Goal: Use online tool/utility: Use online tool/utility

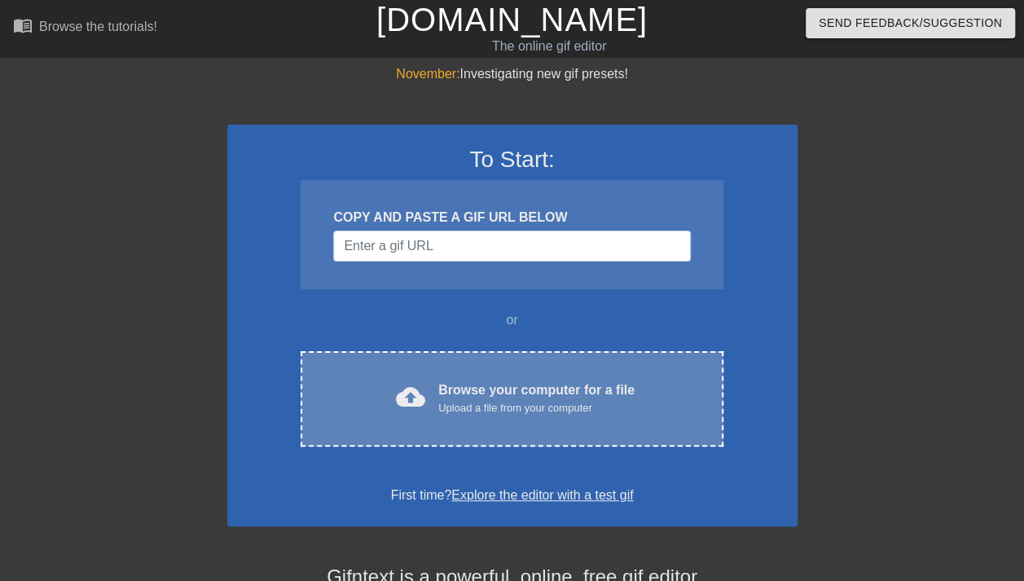
click at [511, 401] on div "Upload a file from your computer" at bounding box center [536, 408] width 196 height 16
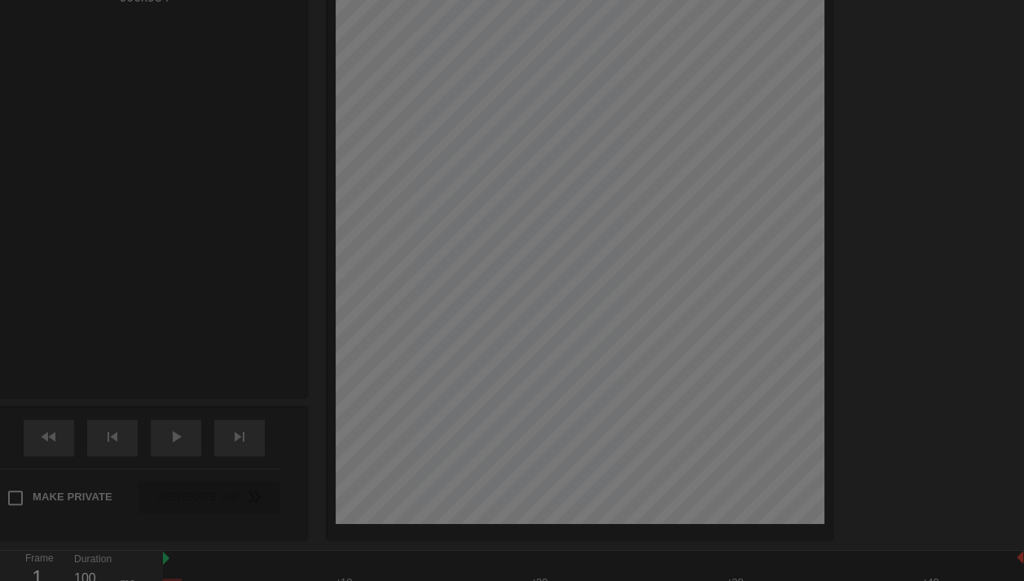
scroll to position [40, 0]
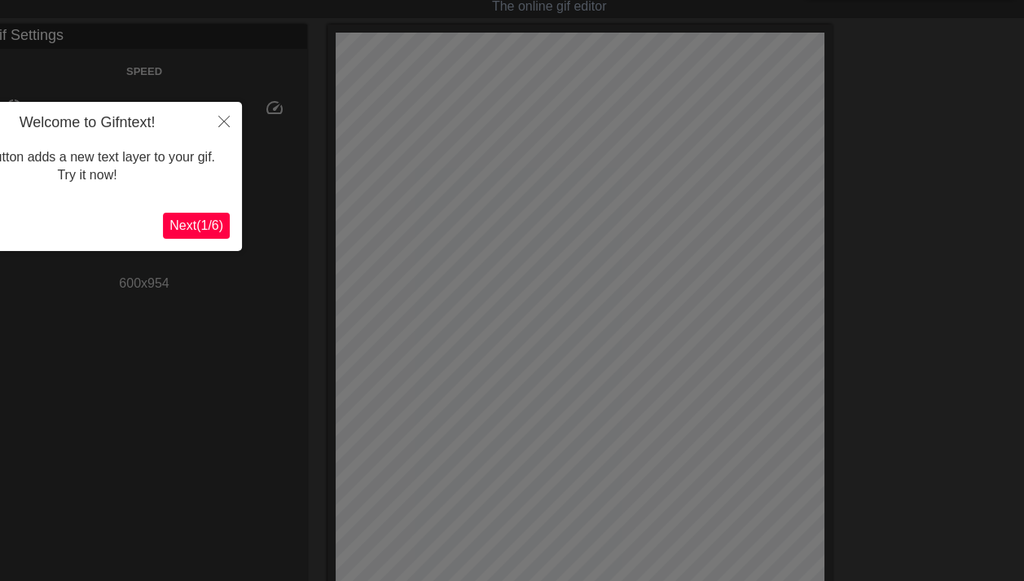
click at [186, 231] on span "Next ( 1 / 6 )" at bounding box center [196, 225] width 54 height 14
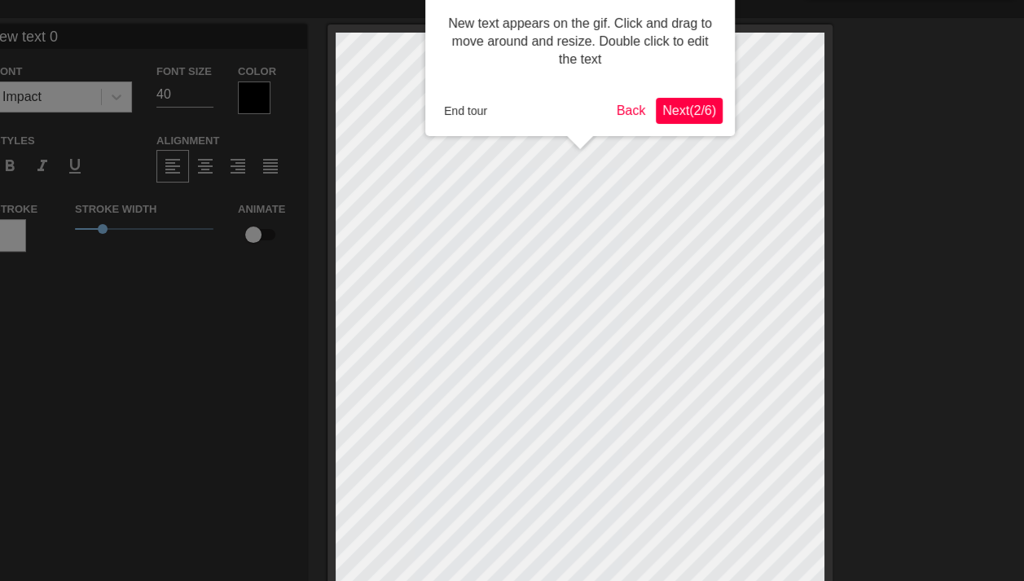
scroll to position [0, 0]
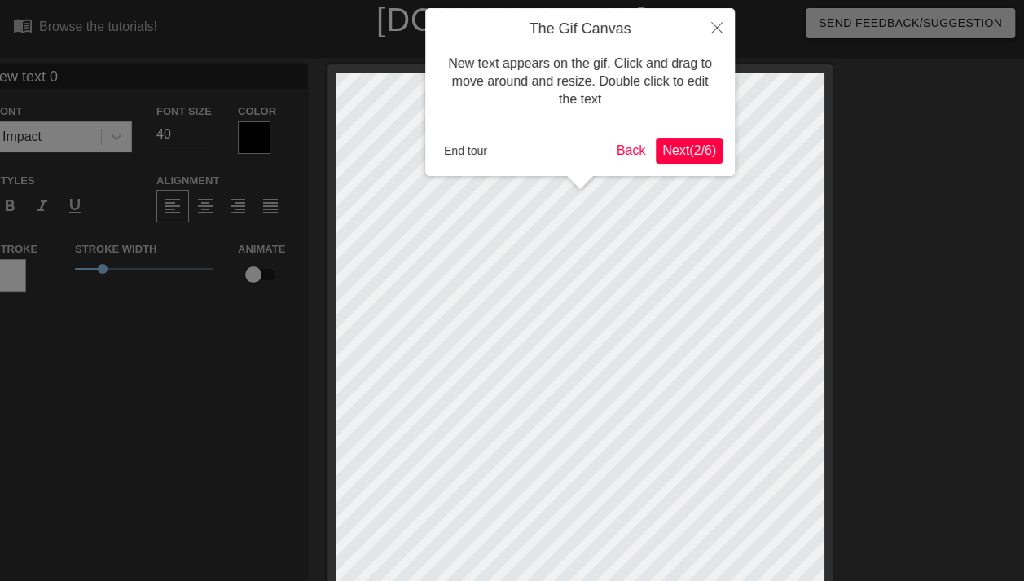
click at [612, 135] on body "menu_book Browse the tutorials! [DOMAIN_NAME] The online gif editor Send Feedba…" at bounding box center [512, 481] width 1024 height 962
click at [700, 144] on span "Next ( 2 / 6 )" at bounding box center [689, 150] width 54 height 14
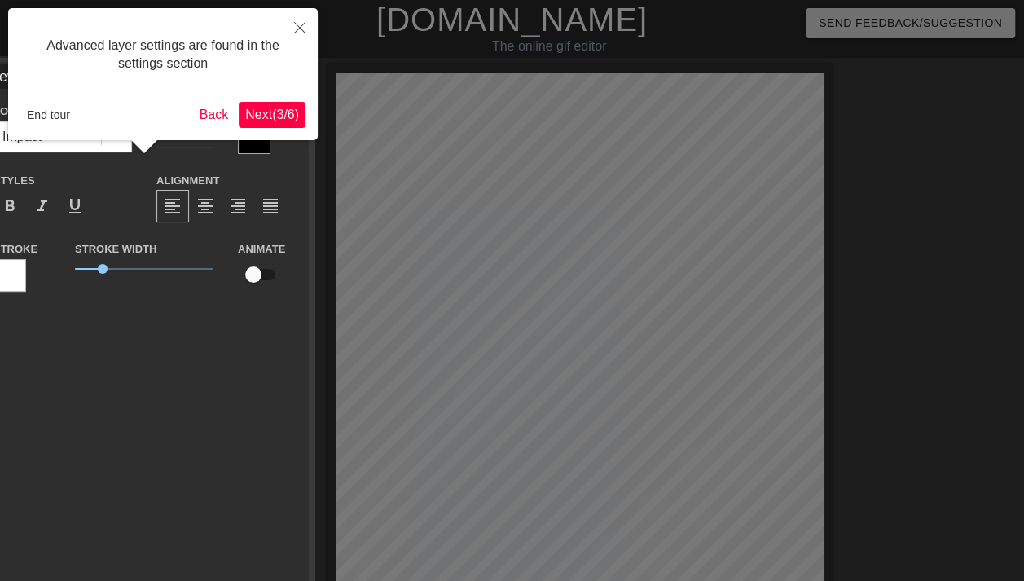
scroll to position [40, 0]
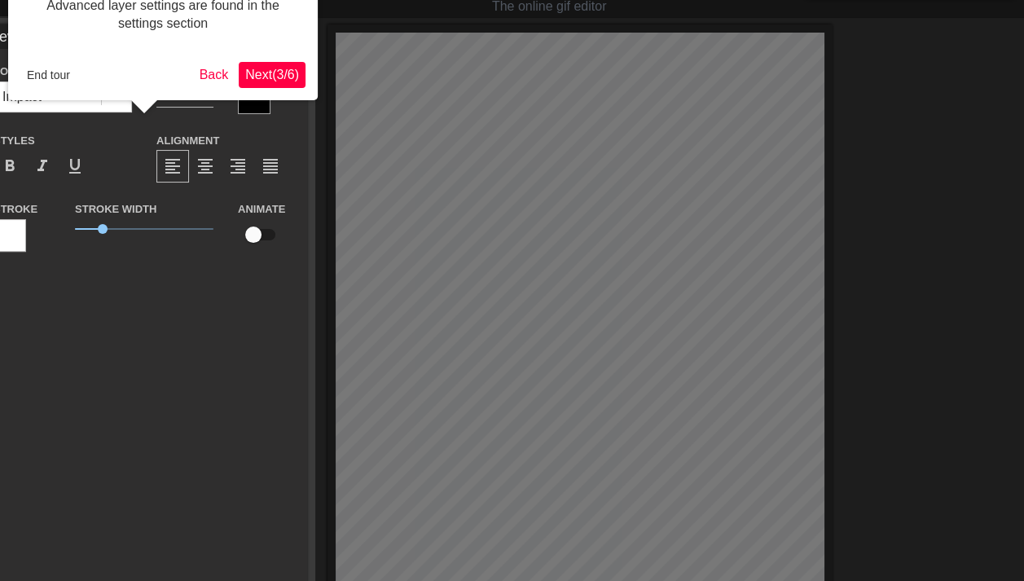
click at [259, 77] on span "Next ( 3 / 6 )" at bounding box center [272, 75] width 54 height 14
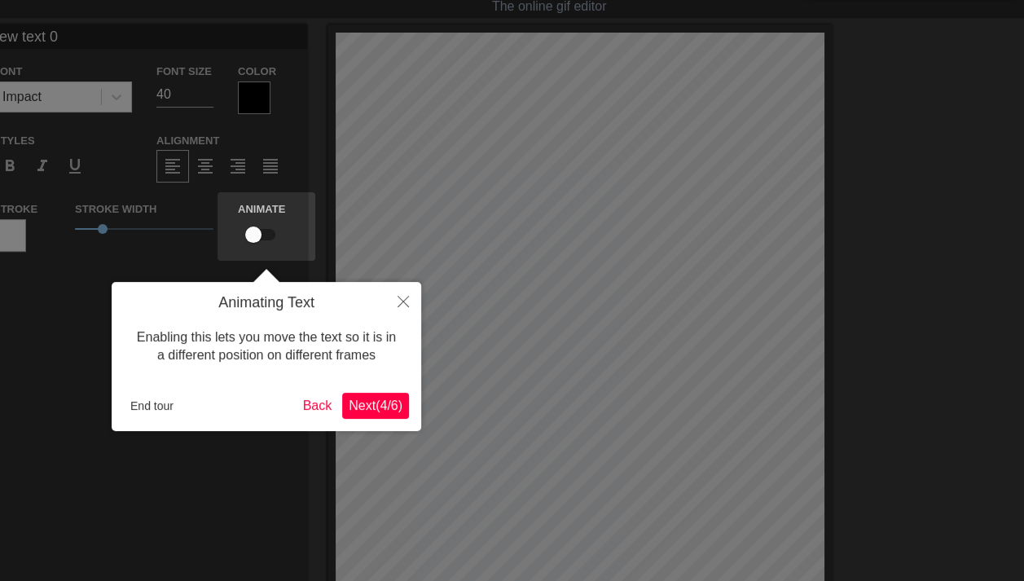
scroll to position [0, 0]
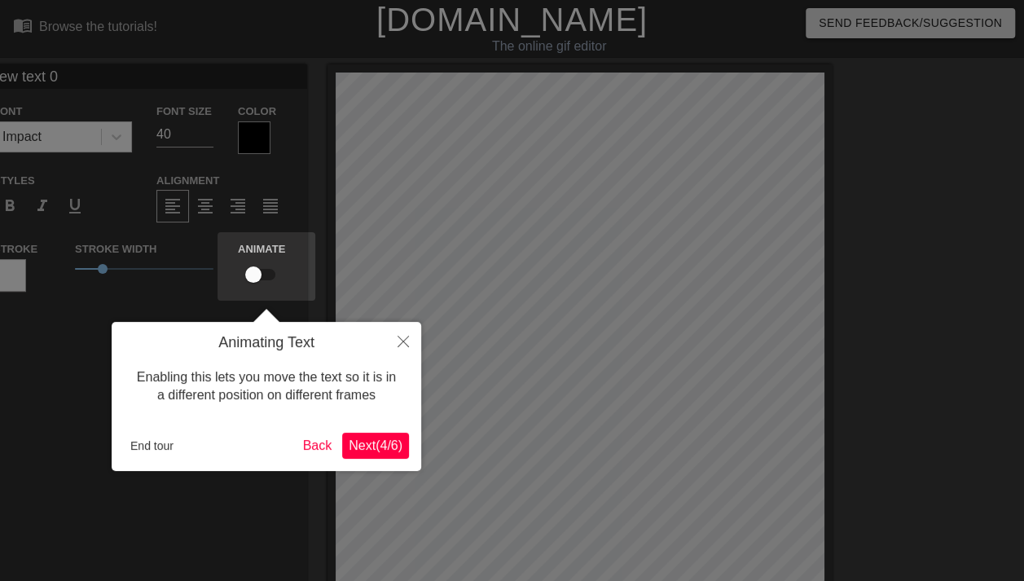
click at [381, 450] on span "Next ( 4 / 6 )" at bounding box center [376, 445] width 54 height 14
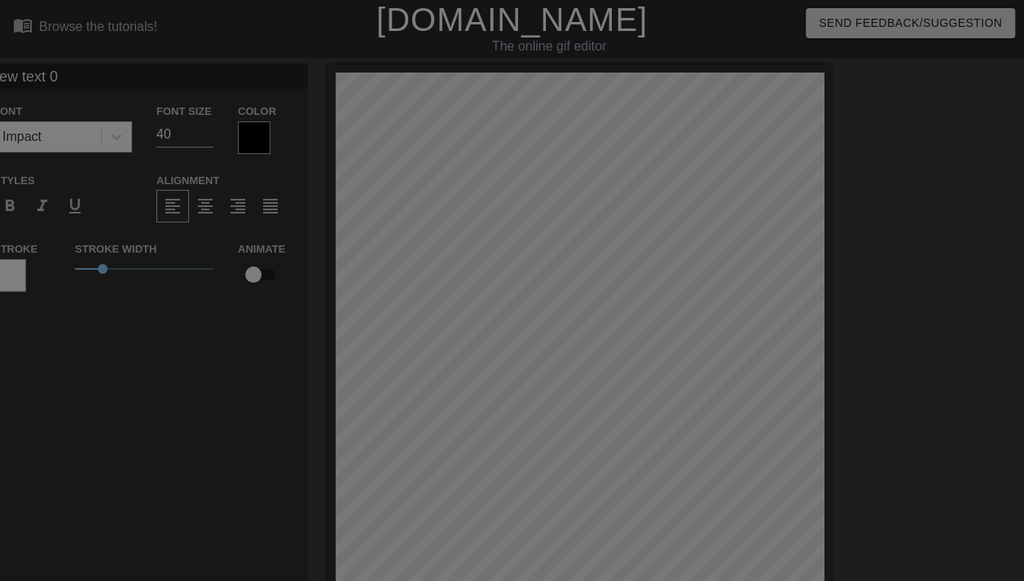
scroll to position [396, 0]
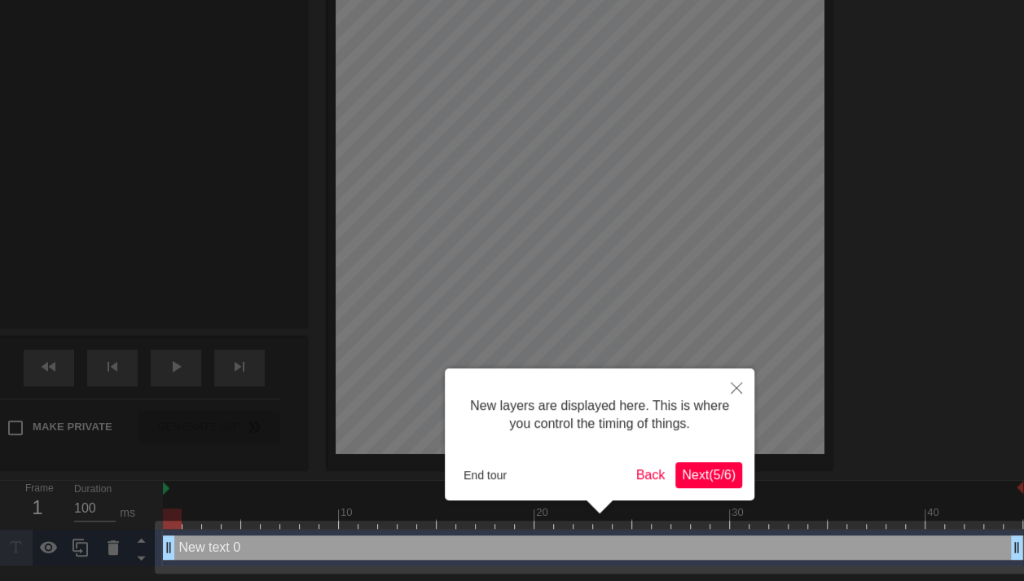
click at [710, 474] on span "Next ( 5 / 6 )" at bounding box center [709, 474] width 54 height 14
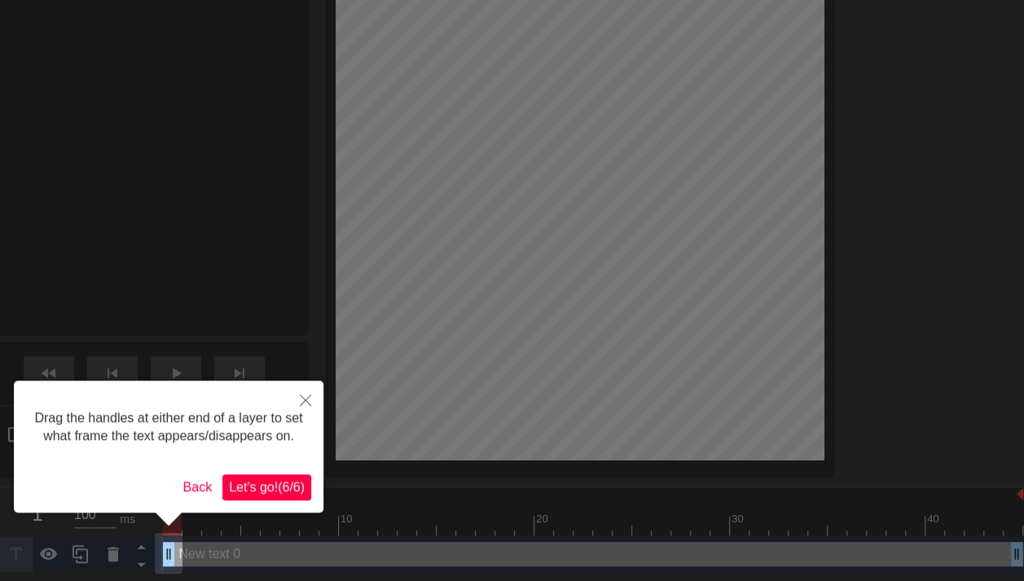
scroll to position [0, 0]
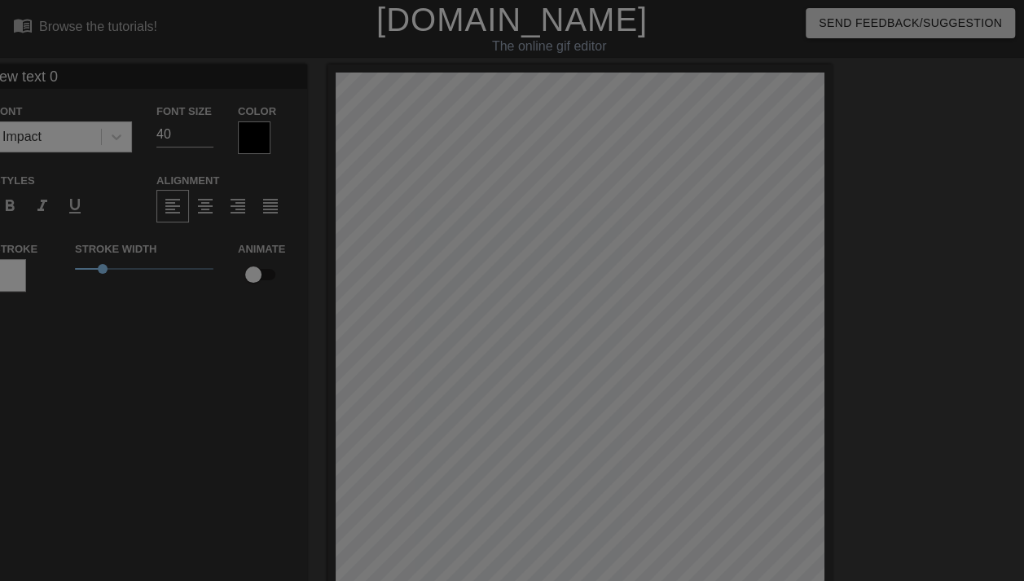
click at [542, 208] on div at bounding box center [512, 485] width 1024 height 970
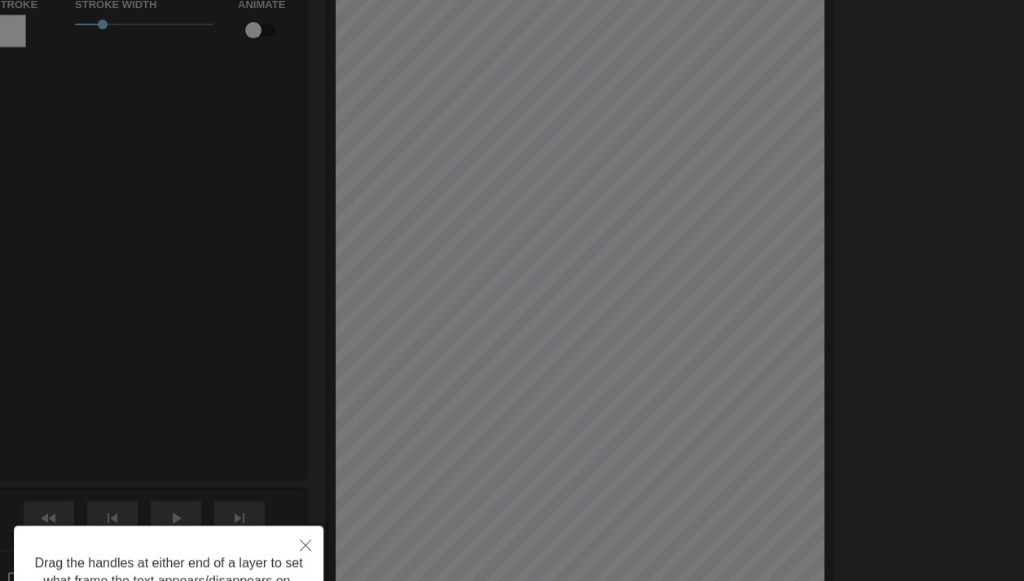
scroll to position [389, 0]
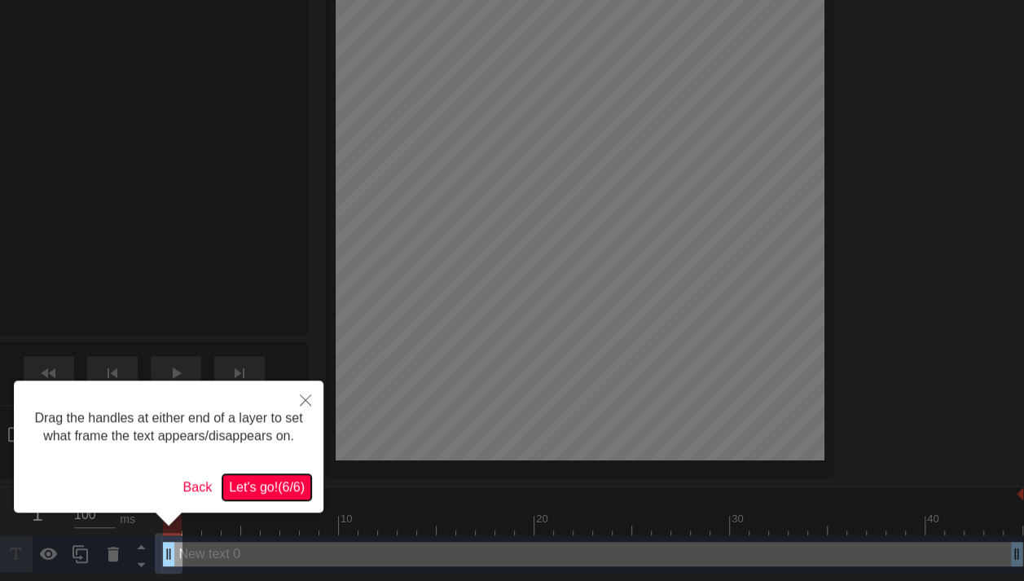
click at [273, 489] on span "Let's go! ( 6 / 6 )" at bounding box center [267, 487] width 76 height 14
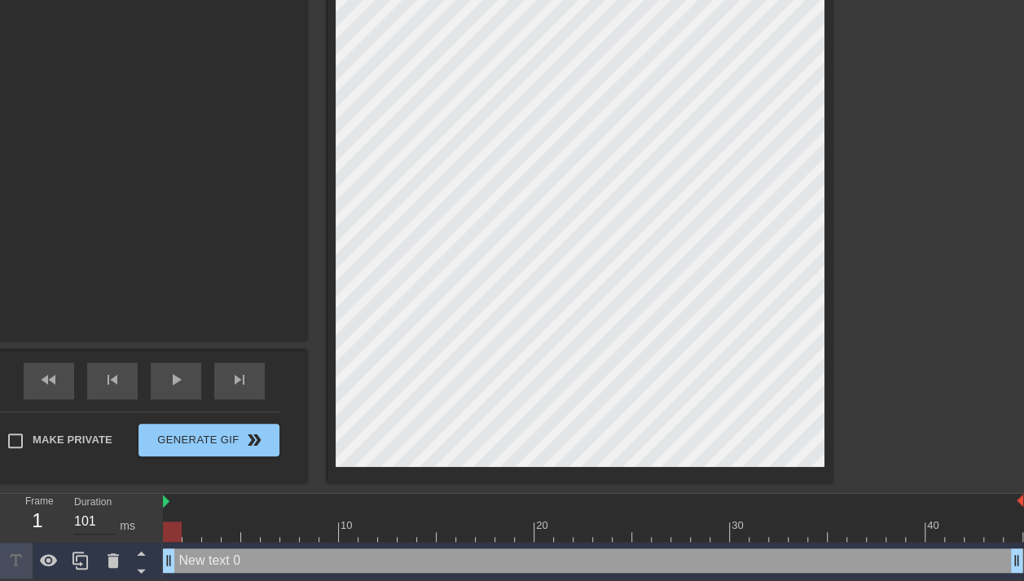
click at [107, 511] on input "101" at bounding box center [95, 521] width 42 height 26
drag, startPoint x: 96, startPoint y: 514, endPoint x: 75, endPoint y: 515, distance: 21.2
click at [75, 515] on input "101" at bounding box center [95, 521] width 42 height 26
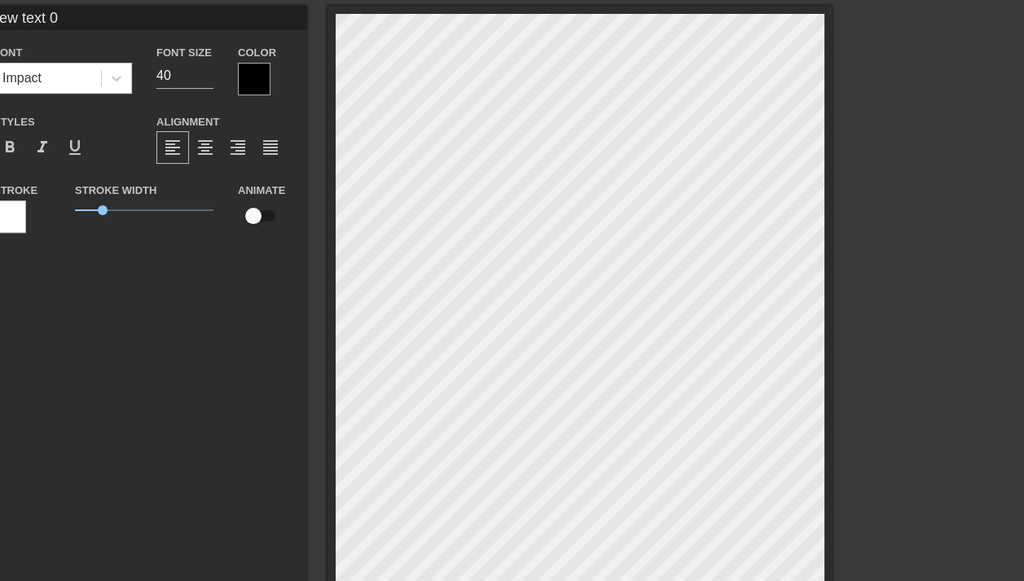
scroll to position [0, 0]
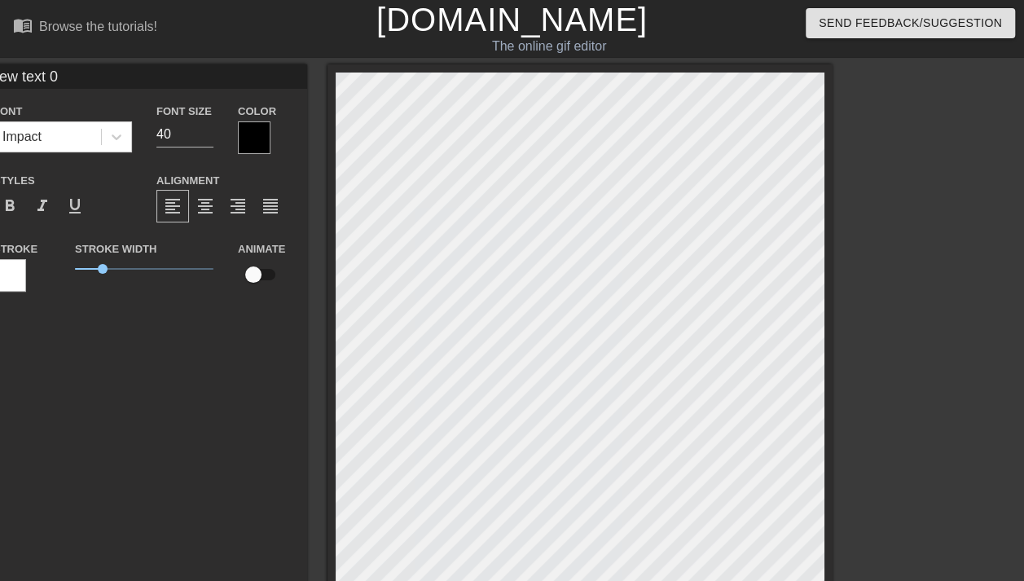
type input "200"
type textarea "New text"
type input "New text"
type textarea "New text"
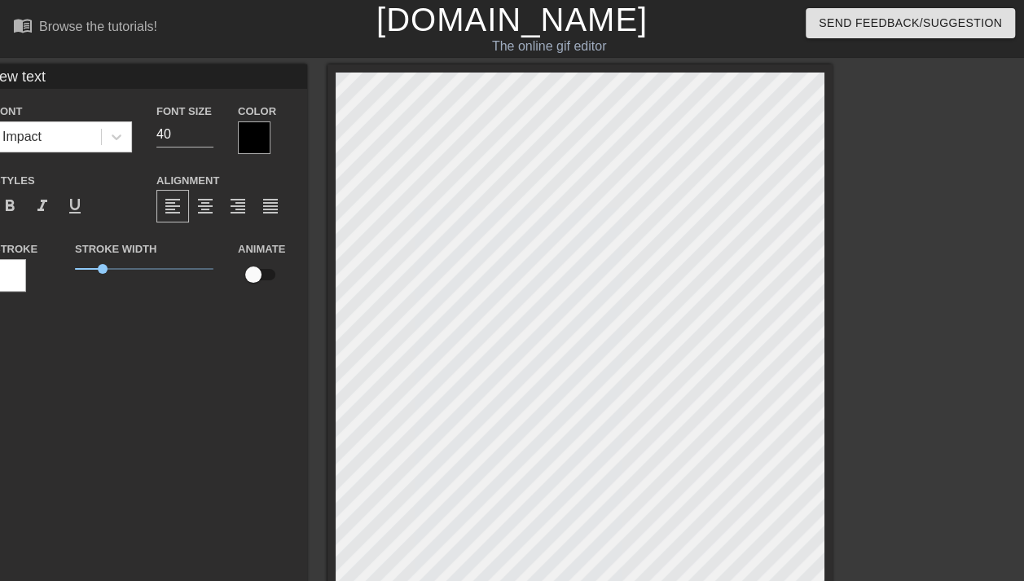
type input "New tex"
type textarea "New tex"
type input "New te"
type textarea "New te"
type input "New t"
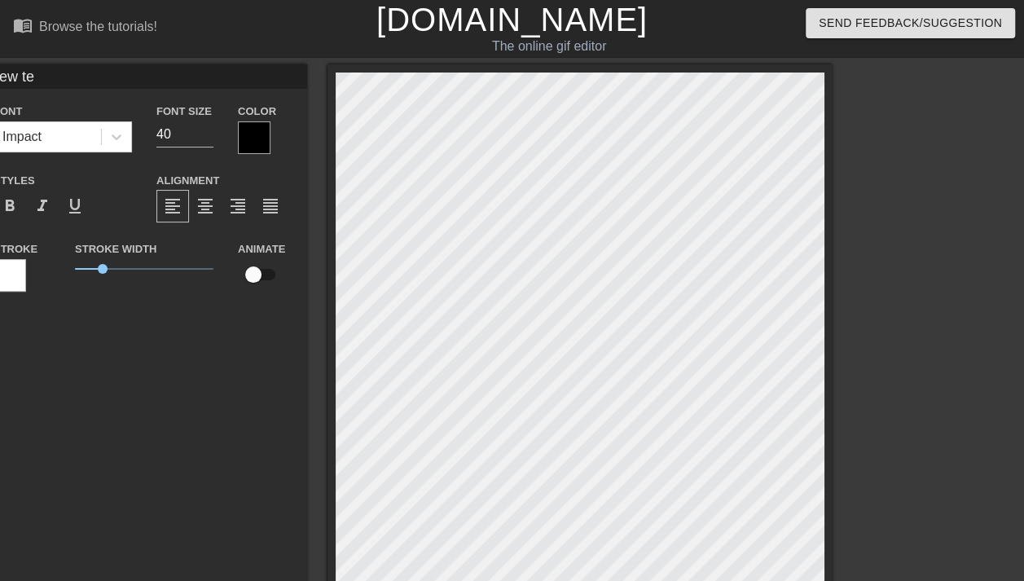
type textarea "New t"
type input "New"
type textarea "New"
type input "New"
type textarea "New"
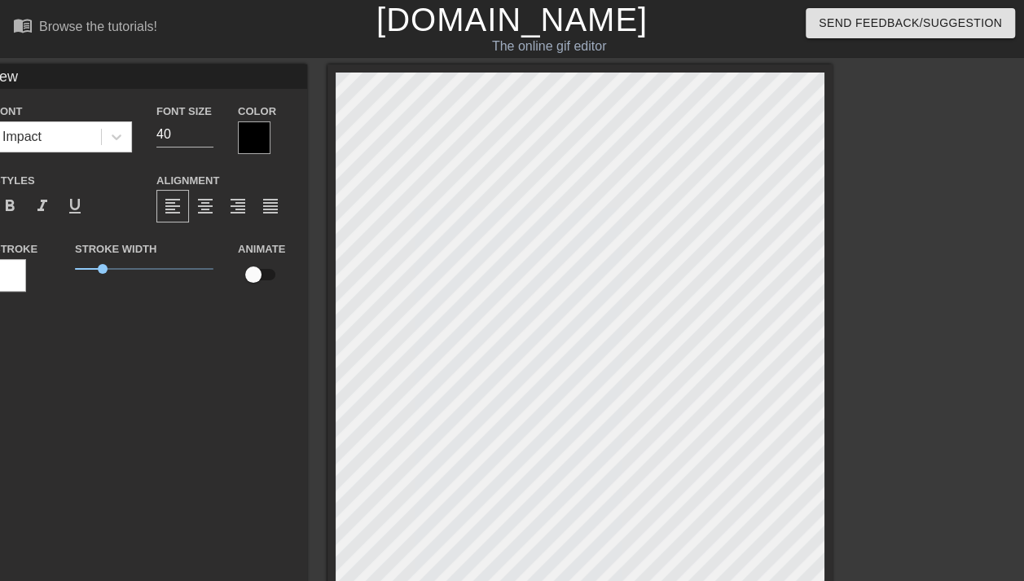
type input "Ne"
type textarea "Ne"
type input "N"
type textarea "N"
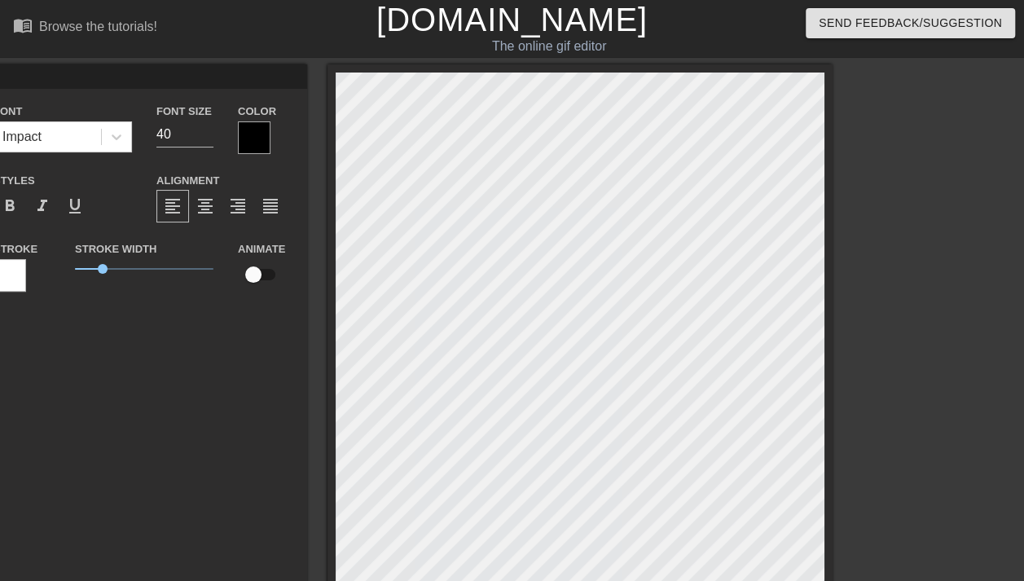
type input "ｋ"
type textarea "ｋ"
type input "く"
type textarea "くｒ"
type input "くら"
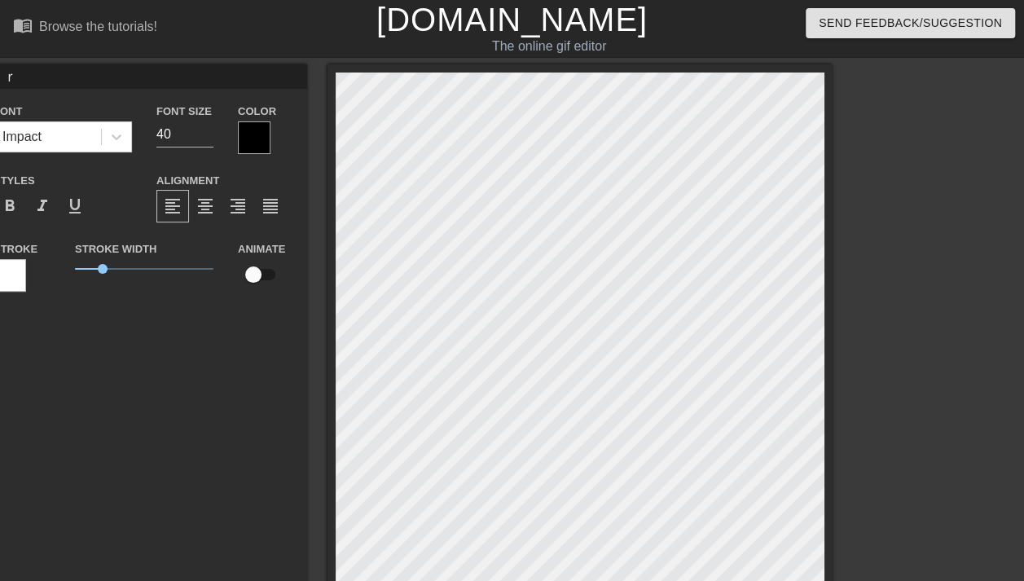
type textarea "くら"
type input "くらｇ"
type textarea "くらｇ"
type input "くらげ"
type textarea "くらげ"
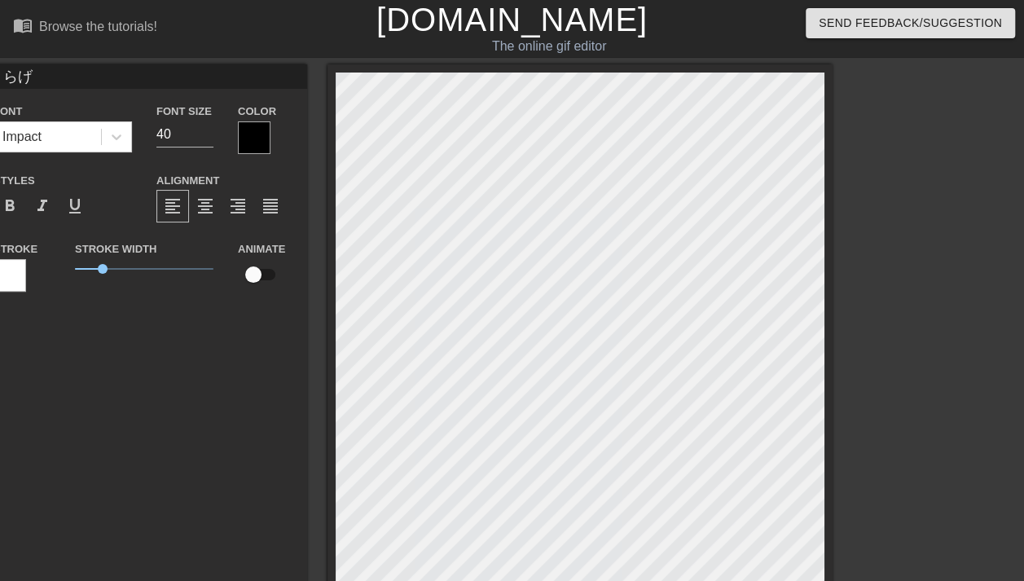
type input "くらげｐ"
type textarea "くらげｐ"
type input "くらげｐｐ"
type textarea "くらげっぴ"
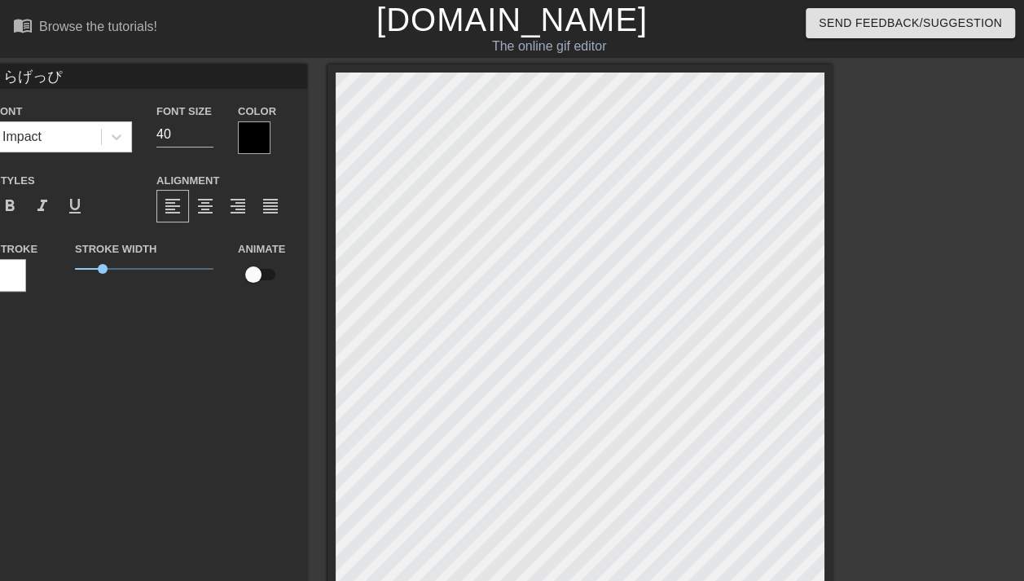
type input "くらげっぴｚ"
type textarea "くらげっぴｚ"
type input "くらげっぴず"
type textarea "くらげっぴず"
type input "くらげっぴずｋ"
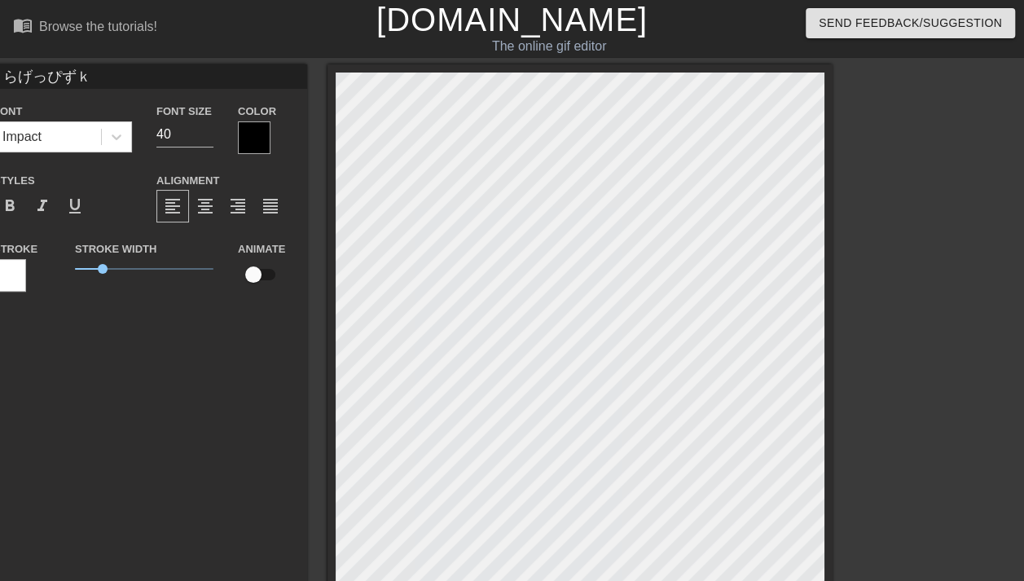
type textarea "くらげっぴずか"
type input "くらげっぴずか"
type textarea "くらげっぴずかｎ"
type input "くらげっぴずかｎ"
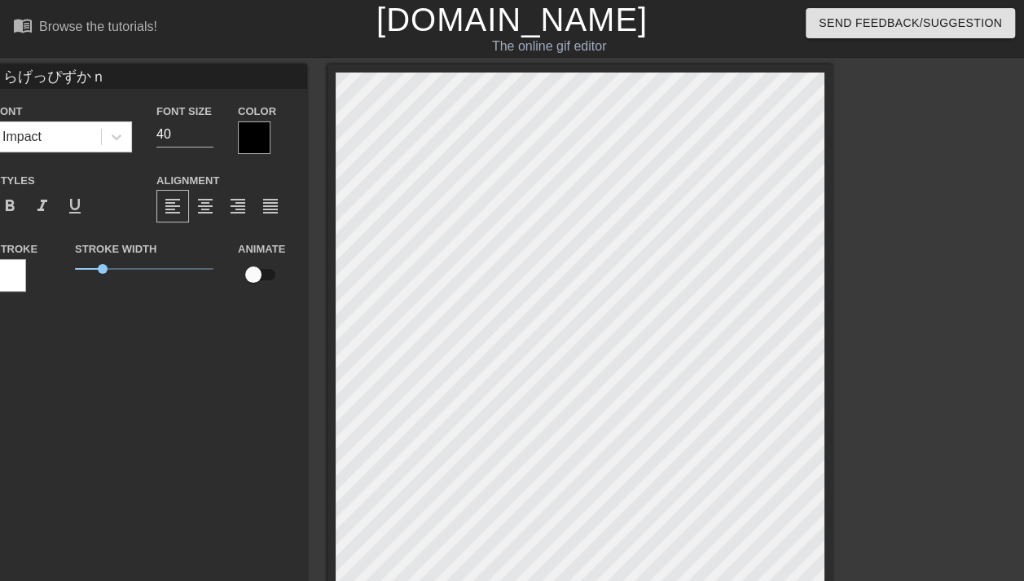
type textarea "くらげっぴずかん"
type input "くらげっぴずかん"
type textarea "くらげっぴ図鑑"
type input "くらげっぴ図鑑"
type textarea "くらげっぴ図鑑"
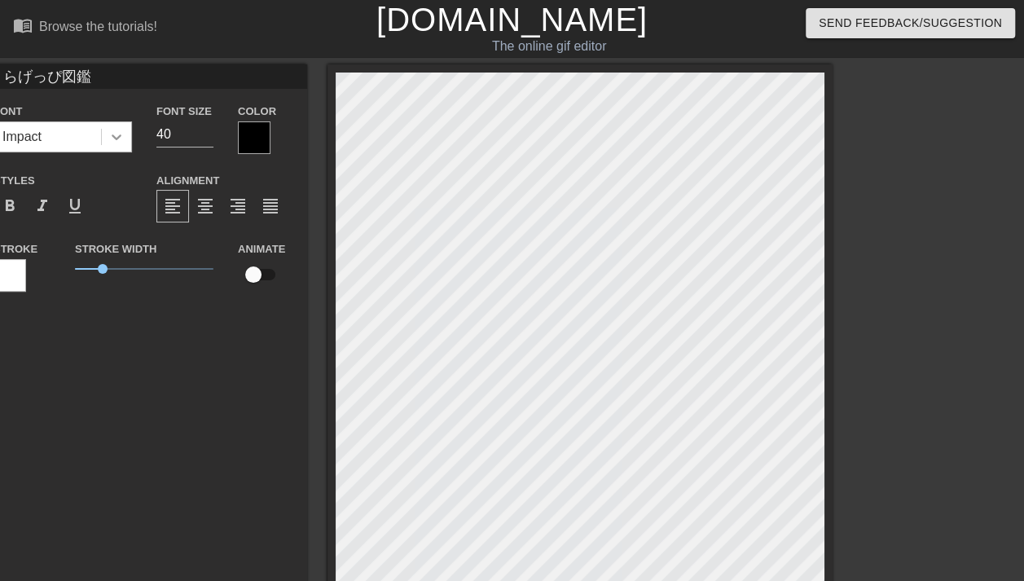
click at [119, 138] on icon at bounding box center [117, 137] width 10 height 6
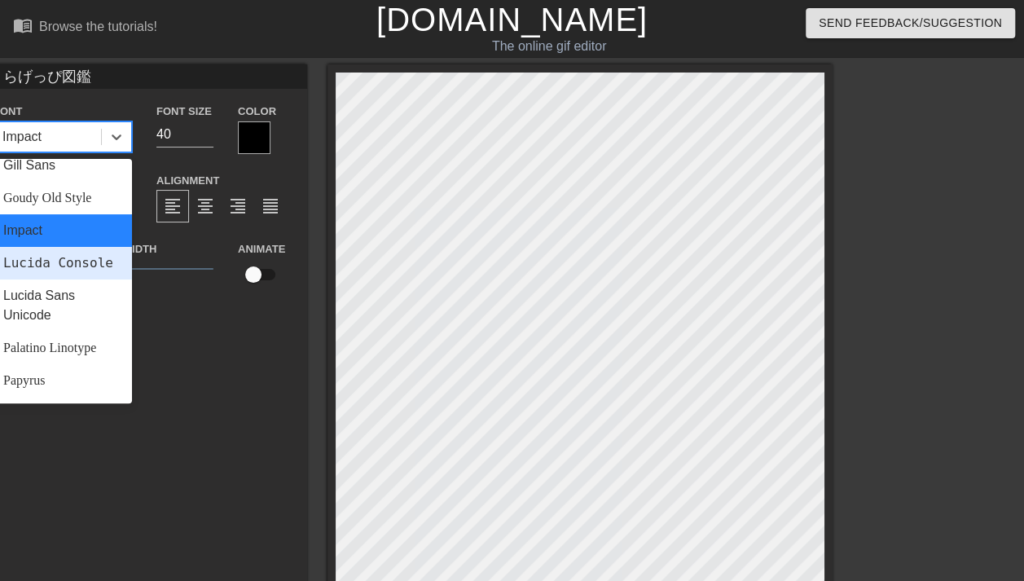
scroll to position [583, 0]
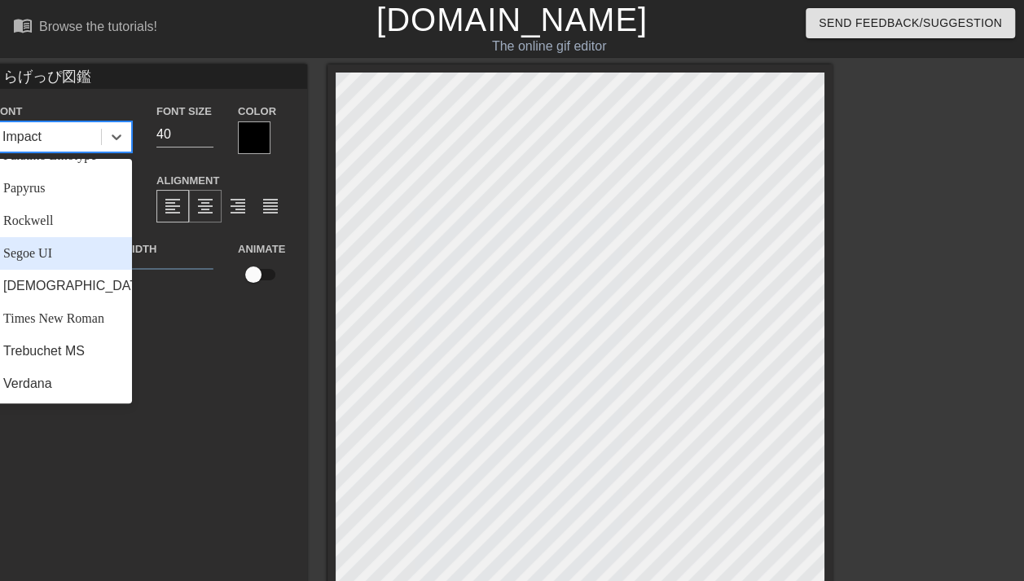
click at [212, 205] on span "format_align_center" at bounding box center [205, 206] width 20 height 20
